Goal: Navigation & Orientation: Find specific page/section

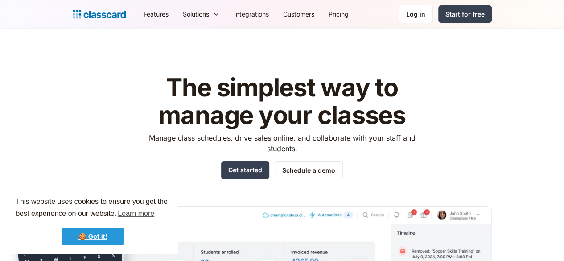
click at [97, 231] on link "🍪 Got it!" at bounding box center [92, 236] width 62 height 18
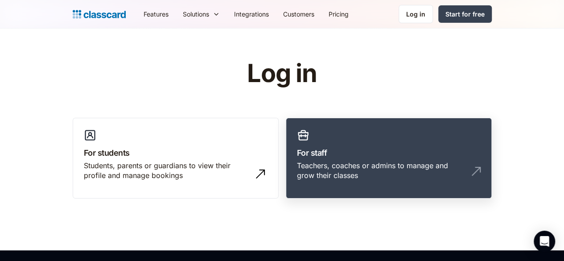
click at [480, 170] on div "Teachers, coaches or admins to manage and grow their classes" at bounding box center [389, 173] width 184 height 27
